Goal: Check status: Check status

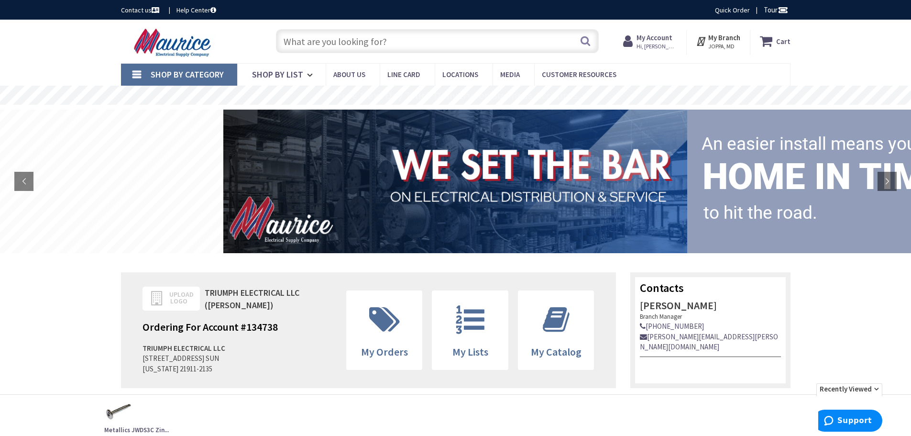
click at [655, 38] on strong "My Account" at bounding box center [655, 37] width 36 height 9
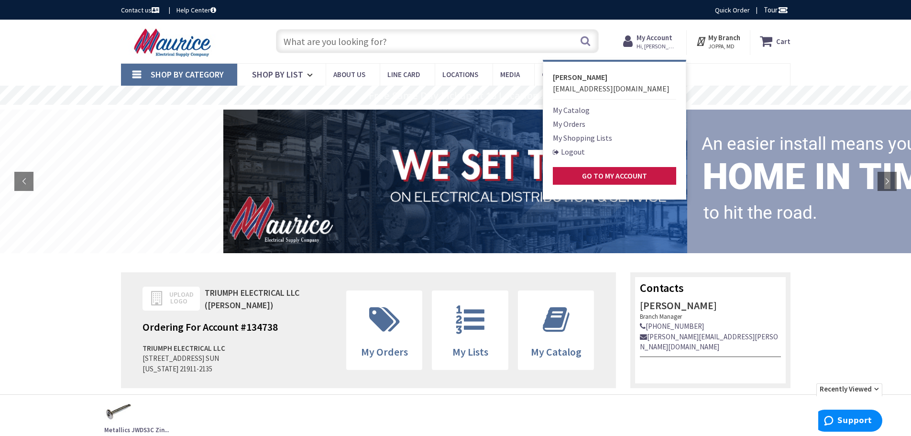
click at [567, 126] on link "My Orders" at bounding box center [569, 123] width 33 height 11
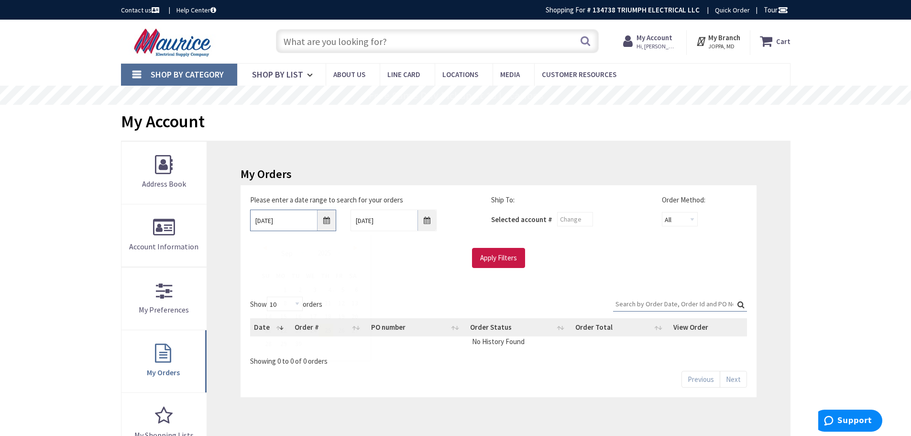
click at [326, 223] on input "[DATE]" at bounding box center [293, 220] width 86 height 22
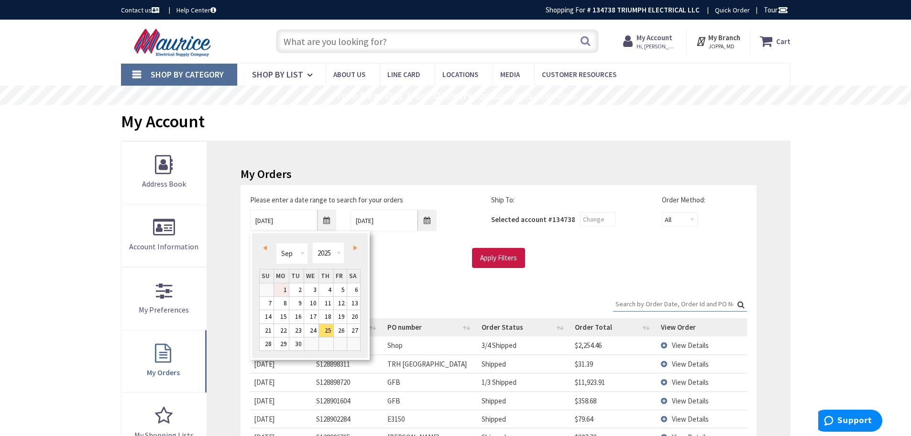
click at [285, 286] on link "1" at bounding box center [281, 289] width 15 height 13
type input "[DATE]"
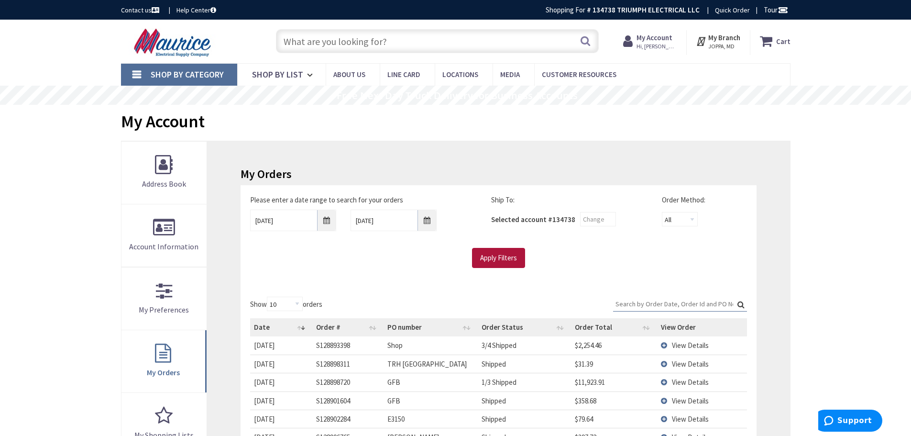
click at [503, 262] on input "Apply Filters" at bounding box center [498, 258] width 53 height 20
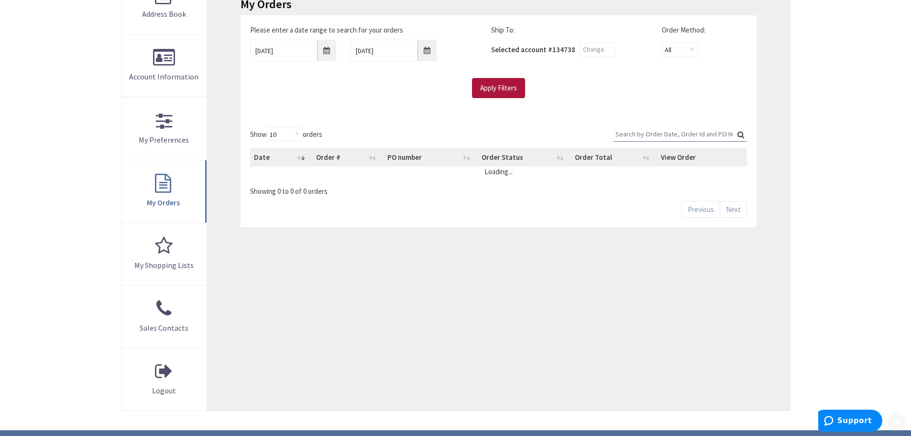
scroll to position [191, 0]
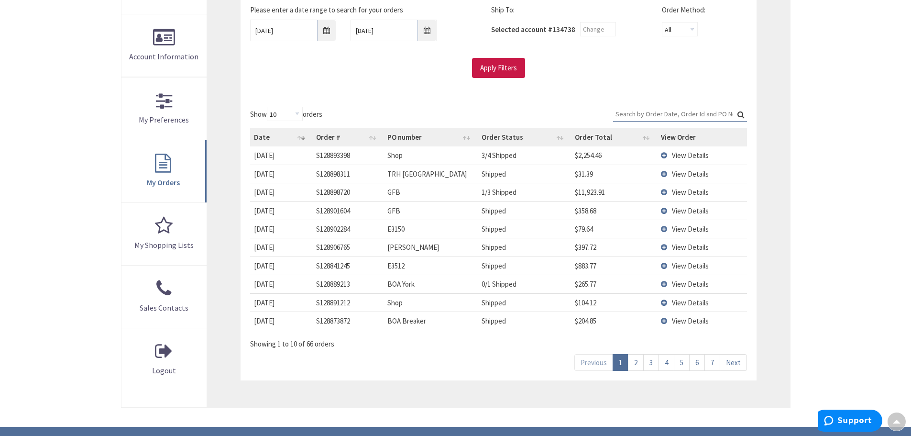
click at [635, 364] on link "2" at bounding box center [636, 362] width 16 height 17
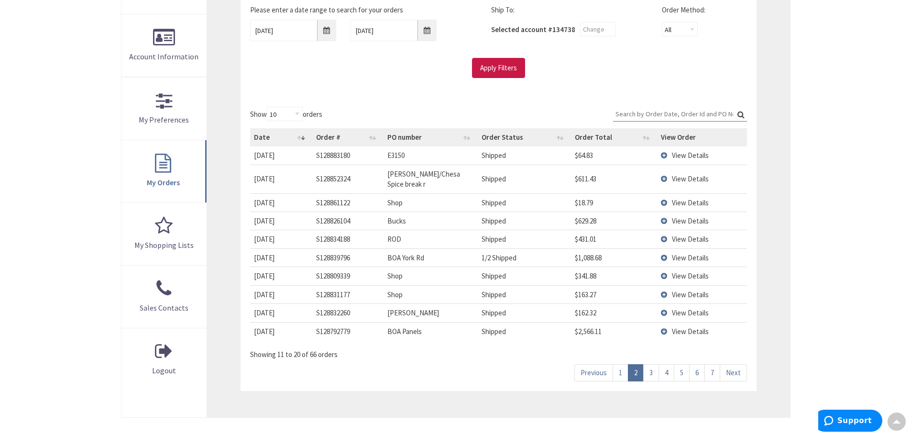
click at [651, 373] on link "3" at bounding box center [651, 372] width 16 height 17
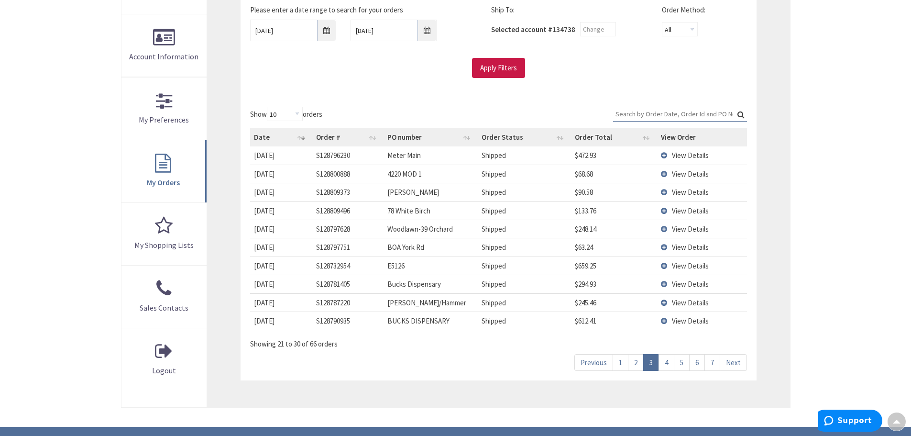
click at [664, 361] on link "4" at bounding box center [667, 362] width 16 height 17
click at [680, 362] on link "5" at bounding box center [682, 362] width 16 height 17
click at [694, 361] on link "6" at bounding box center [697, 362] width 16 height 17
click at [663, 246] on td "View Details" at bounding box center [701, 247] width 89 height 18
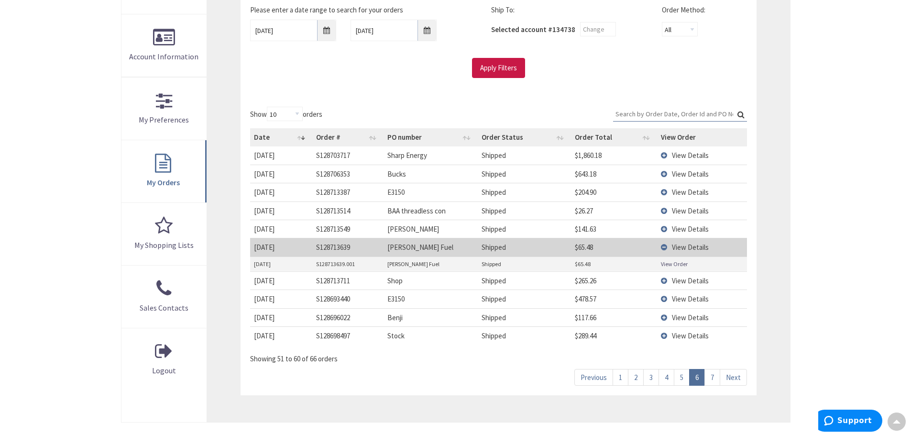
click at [671, 265] on link "View Order" at bounding box center [674, 264] width 27 height 8
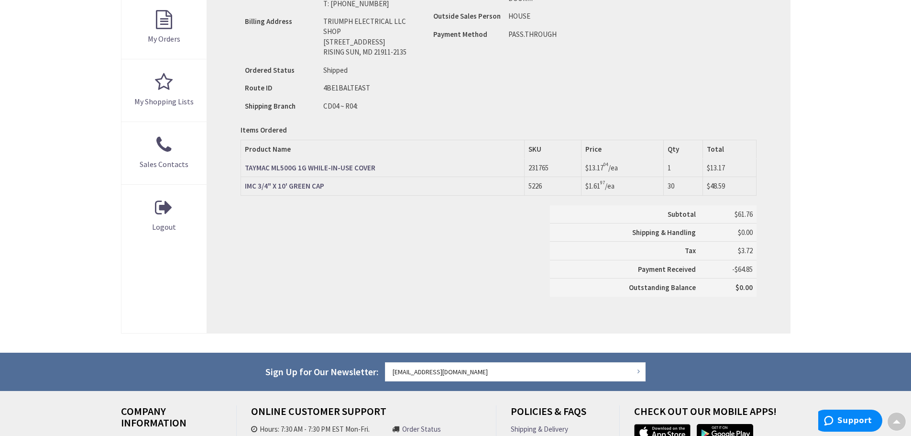
scroll to position [336, 0]
